Goal: Information Seeking & Learning: Learn about a topic

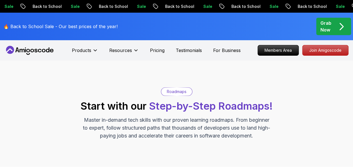
click at [176, 94] on p "Roadmaps" at bounding box center [177, 92] width 20 height 6
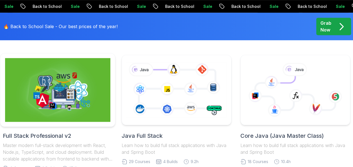
scroll to position [162, 0]
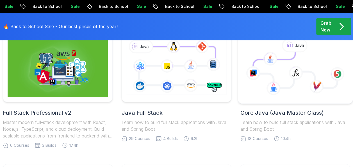
click at [288, 81] on icon at bounding box center [295, 70] width 84 height 36
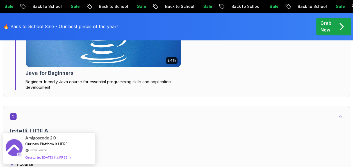
scroll to position [452, 0]
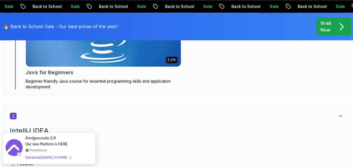
drag, startPoint x: 74, startPoint y: 139, endPoint x: 167, endPoint y: 134, distance: 93.4
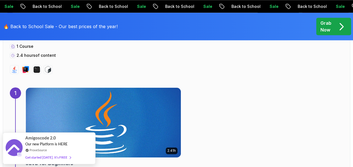
scroll to position [361, 0]
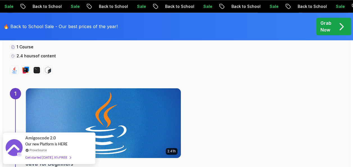
click at [49, 104] on img at bounding box center [103, 123] width 155 height 70
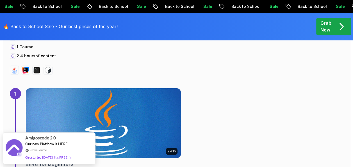
click at [96, 114] on img at bounding box center [103, 123] width 163 height 73
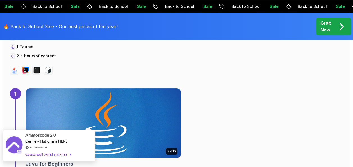
click at [60, 155] on div "Get started today. It's FREE" at bounding box center [48, 154] width 46 height 6
click at [72, 152] on div "Amigoscode 2.0 Our new Platform is HERE ProveSource Get started today. It's FREE" at bounding box center [48, 145] width 47 height 31
click at [68, 154] on span at bounding box center [68, 154] width 3 height 4
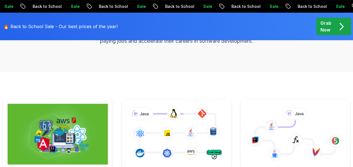
scroll to position [162, 0]
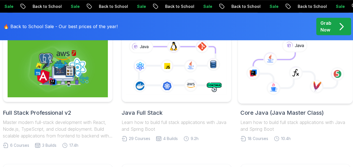
click at [279, 76] on icon at bounding box center [295, 70] width 84 height 36
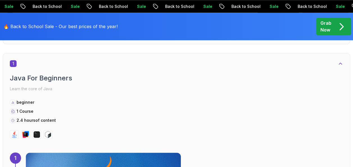
scroll to position [305, 0]
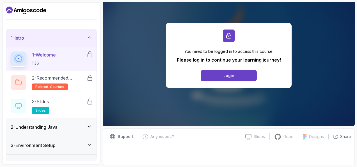
click at [47, 56] on p "1 - Welcome" at bounding box center [44, 54] width 24 height 7
click at [222, 74] on button "Login" at bounding box center [229, 75] width 56 height 11
click at [49, 126] on h3 "2 - Understanding Java" at bounding box center [34, 127] width 47 height 7
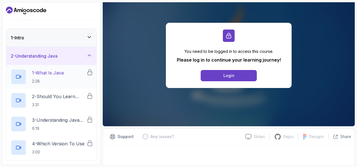
click at [61, 83] on p "2:38" at bounding box center [48, 81] width 32 height 6
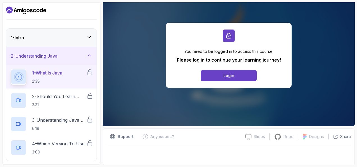
click at [43, 86] on div "1 - What Is Java 2:38" at bounding box center [51, 77] width 90 height 24
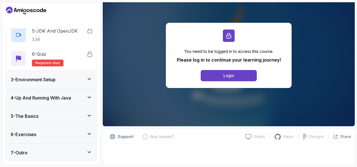
click at [67, 75] on div "3 - Environment Setup" at bounding box center [51, 80] width 90 height 18
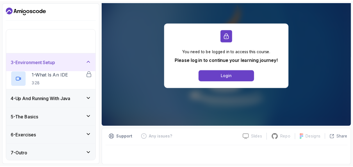
scroll to position [0, 0]
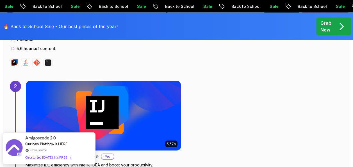
scroll to position [576, 0]
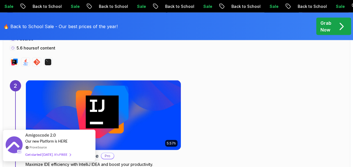
click at [52, 155] on div "Get started today. It's FREE" at bounding box center [48, 154] width 46 height 6
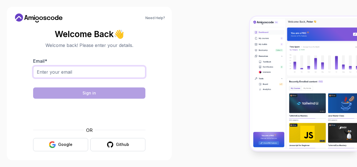
click at [65, 76] on input "Email *" at bounding box center [89, 72] width 112 height 12
type input "[EMAIL_ADDRESS][DOMAIN_NAME]"
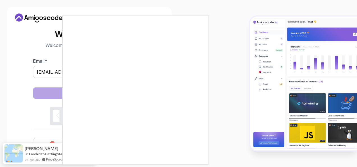
scroll to position [3, 0]
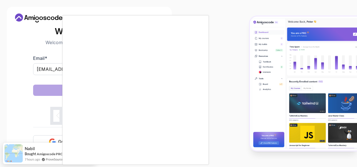
click at [250, 38] on body "Need Help? Welcome Back 👋 Welcome back! Please enter your details. Email * [EMA…" at bounding box center [178, 83] width 357 height 167
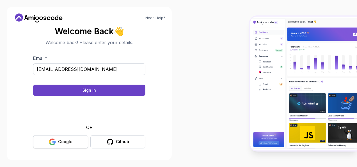
click at [57, 141] on button "Google" at bounding box center [60, 141] width 55 height 13
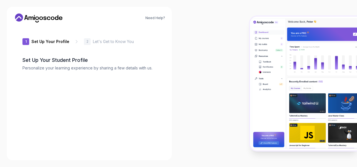
type input "zestyhummingbirddfab4"
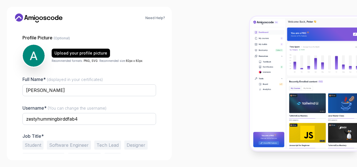
scroll to position [67, 0]
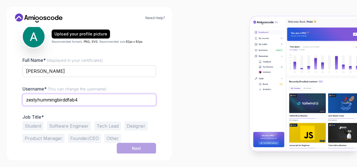
click at [82, 99] on input "zestyhummingbirddfab4" at bounding box center [89, 100] width 134 height 12
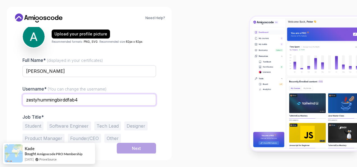
drag, startPoint x: 82, startPoint y: 99, endPoint x: 21, endPoint y: 99, distance: 61.0
click at [21, 99] on div "1 Set Up Your Profile 1 Set Up Your Profile 2 Let's Get to Know You Set Up Your…" at bounding box center [89, 90] width 152 height 126
type input "Adhya K J"
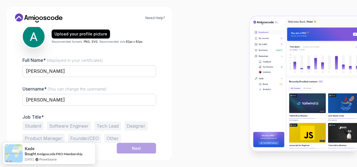
click at [61, 125] on button "Software Engineer" at bounding box center [69, 125] width 44 height 9
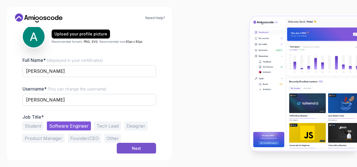
click at [137, 148] on div "Next" at bounding box center [136, 149] width 9 height 6
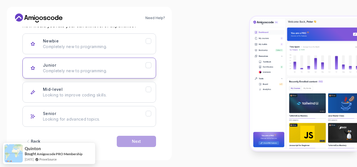
scroll to position [84, 0]
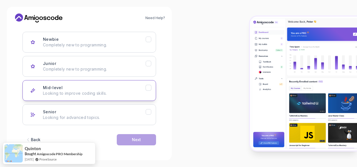
click at [104, 93] on p "Looking to improve coding skills." at bounding box center [94, 93] width 103 height 6
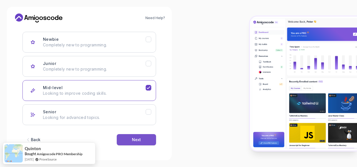
click at [137, 142] on button "Next" at bounding box center [136, 139] width 39 height 11
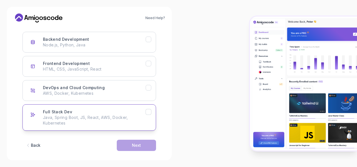
click at [78, 115] on p "Java, Spring Boot, JS, React, AWS, Docker, Kubernetes" at bounding box center [94, 120] width 103 height 11
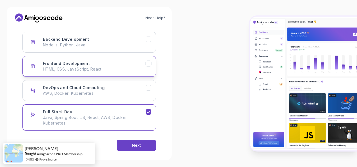
click at [137, 58] on button "Frontend Development HTML, CSS, JavaScript, React" at bounding box center [89, 66] width 134 height 21
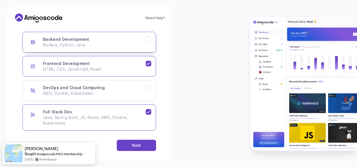
click at [125, 45] on p "Node.js, Python, Java" at bounding box center [94, 45] width 103 height 6
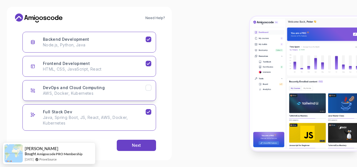
click at [117, 90] on p "AWS, Docker, Kubernetes" at bounding box center [94, 93] width 103 height 6
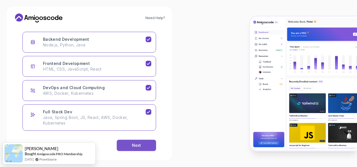
click at [139, 143] on div "Next" at bounding box center [136, 145] width 9 height 6
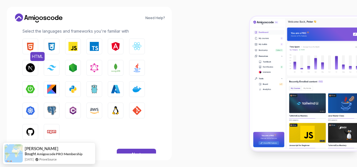
click at [31, 45] on img "button" at bounding box center [30, 46] width 9 height 9
click at [53, 43] on img "button" at bounding box center [51, 46] width 9 height 9
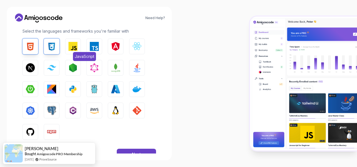
click at [77, 44] on img "button" at bounding box center [73, 46] width 9 height 9
click at [94, 47] on img "button" at bounding box center [94, 46] width 9 height 9
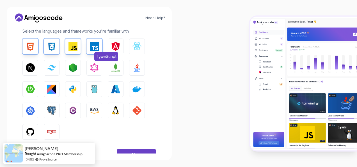
click at [90, 48] on img "button" at bounding box center [94, 46] width 9 height 9
click at [136, 51] on button "React.js" at bounding box center [137, 46] width 16 height 16
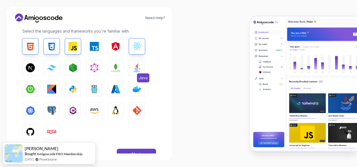
click at [137, 70] on img "button" at bounding box center [137, 67] width 9 height 9
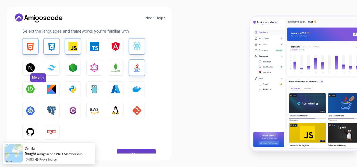
click at [31, 72] on button "Next.js" at bounding box center [30, 68] width 16 height 16
click at [33, 90] on img "button" at bounding box center [30, 89] width 9 height 9
click at [78, 88] on button "Python" at bounding box center [73, 89] width 16 height 16
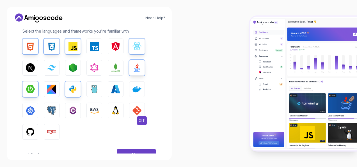
click at [135, 112] on img "button" at bounding box center [137, 110] width 9 height 9
click at [94, 108] on img "button" at bounding box center [94, 110] width 9 height 9
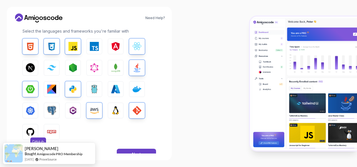
click at [31, 132] on img "button" at bounding box center [30, 131] width 9 height 9
click at [58, 132] on button "Npm" at bounding box center [52, 132] width 16 height 16
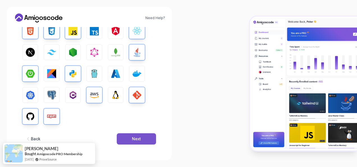
click at [142, 135] on button "Next" at bounding box center [136, 138] width 39 height 11
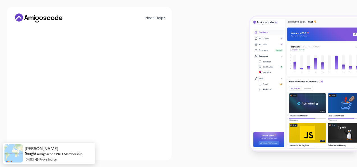
scroll to position [88, 0]
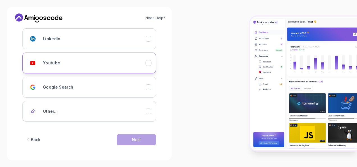
click at [134, 61] on div "Youtube" at bounding box center [94, 62] width 103 height 11
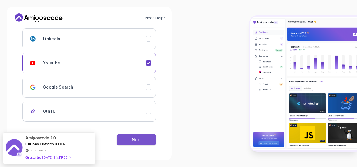
click at [129, 139] on button "Next" at bounding box center [136, 139] width 39 height 11
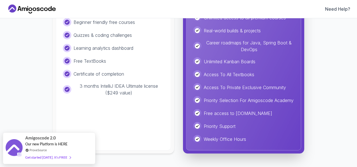
scroll to position [0, 0]
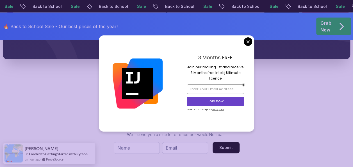
scroll to position [610, 0]
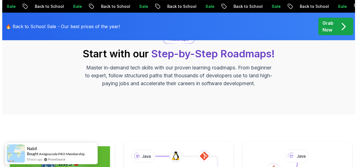
scroll to position [0, 0]
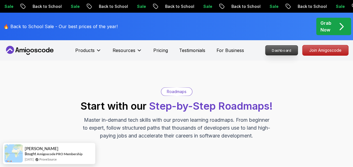
click at [281, 52] on p "Dashboard" at bounding box center [282, 51] width 32 height 10
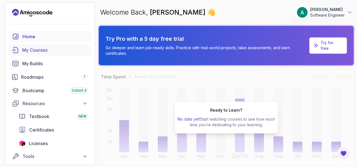
click at [40, 52] on div "My Courses" at bounding box center [55, 50] width 66 height 7
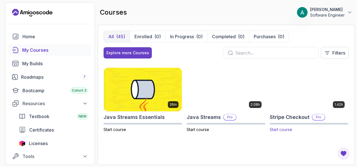
scroll to position [468, 0]
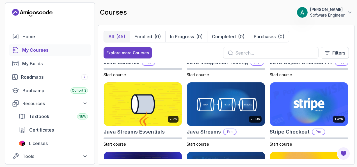
click at [259, 53] on input "text" at bounding box center [274, 52] width 79 height 7
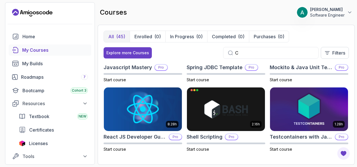
scroll to position [323, 0]
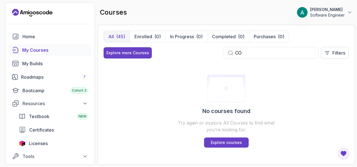
type input "C"
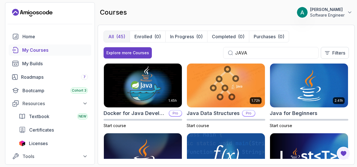
click at [259, 53] on input "JAVA" at bounding box center [274, 52] width 79 height 7
type input "JAVA"
click at [303, 100] on img at bounding box center [309, 85] width 82 height 46
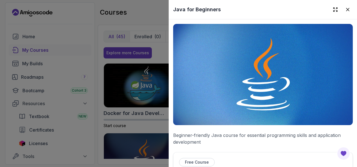
click at [303, 100] on img at bounding box center [263, 74] width 180 height 101
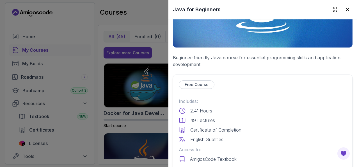
scroll to position [78, 0]
click at [195, 83] on p "Free Course" at bounding box center [197, 84] width 24 height 6
click at [201, 81] on p "Free Course" at bounding box center [197, 84] width 24 height 6
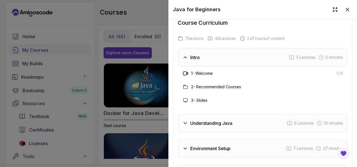
scroll to position [1031, 0]
click at [199, 114] on div "Understanding Java 6 Lectures 19 minutes" at bounding box center [263, 123] width 170 height 19
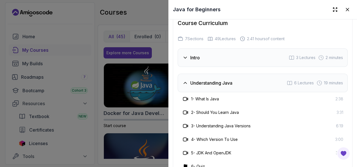
click at [210, 96] on h3 "1 - What Is Java" at bounding box center [205, 99] width 28 height 6
click at [186, 96] on icon at bounding box center [186, 99] width 6 height 6
click at [205, 96] on h3 "1 - What Is Java" at bounding box center [205, 99] width 28 height 6
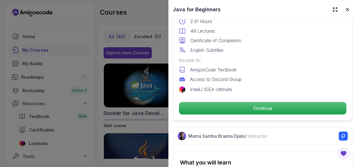
scroll to position [169, 0]
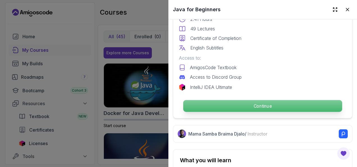
click at [245, 100] on p "Continue" at bounding box center [263, 106] width 159 height 12
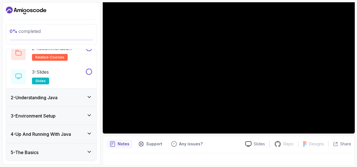
scroll to position [71, 0]
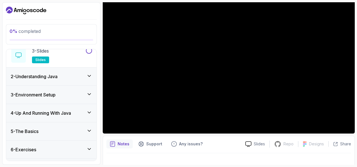
click at [90, 80] on div "2 - Understanding Java" at bounding box center [51, 76] width 90 height 18
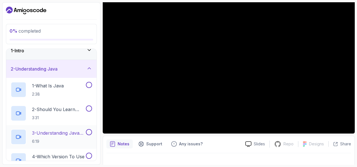
scroll to position [156, 0]
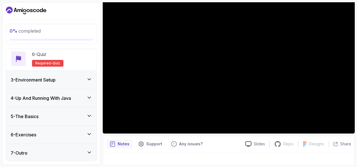
click at [71, 121] on div "5 - The Basics" at bounding box center [51, 116] width 90 height 18
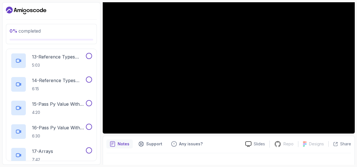
scroll to position [487, 0]
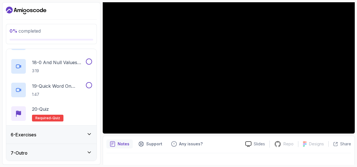
click at [59, 135] on div "6 - Exercises" at bounding box center [51, 134] width 81 height 7
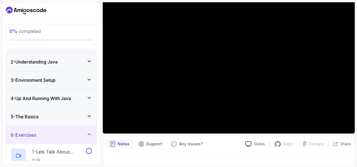
scroll to position [62, 0]
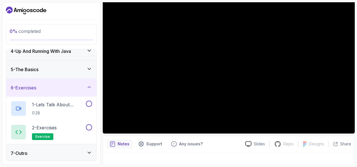
click at [85, 155] on div "7 - Outro" at bounding box center [51, 153] width 81 height 7
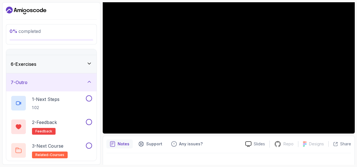
scroll to position [0, 0]
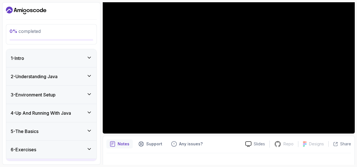
click at [57, 63] on div "1 - Intro" at bounding box center [51, 58] width 90 height 18
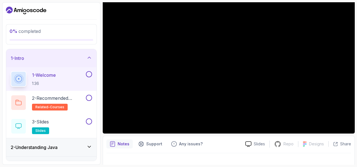
click at [60, 142] on div "2 - Understanding Java" at bounding box center [51, 147] width 90 height 18
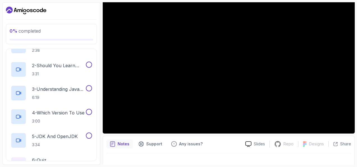
scroll to position [52, 0]
click at [52, 71] on p "3:31" at bounding box center [58, 74] width 53 height 6
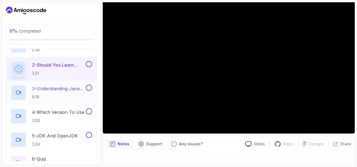
click at [45, 88] on p "3 - Understanding Java Versions" at bounding box center [58, 88] width 53 height 7
